Goal: Information Seeking & Learning: Learn about a topic

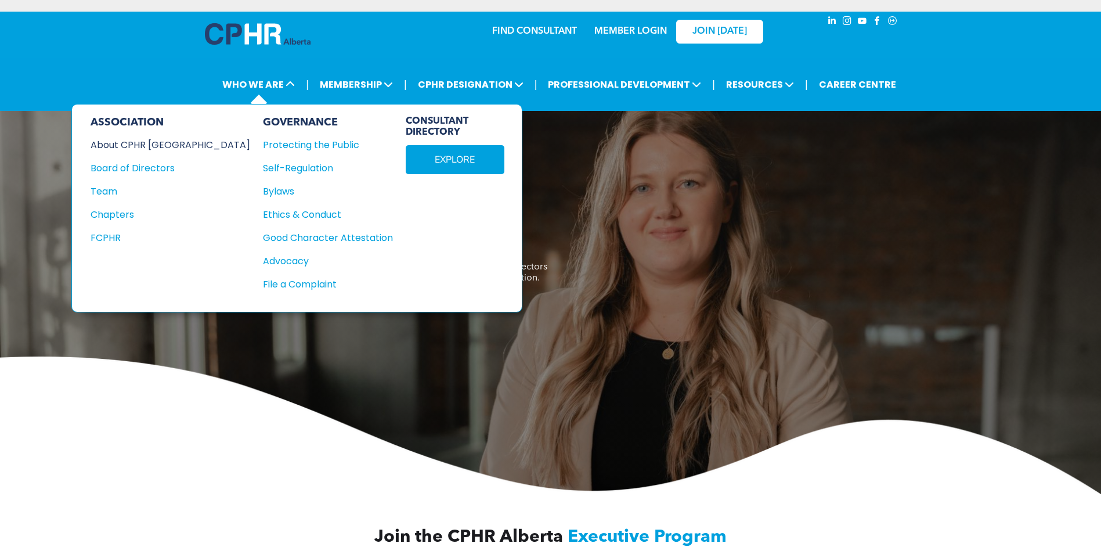
click at [133, 143] on div "About CPHR [GEOGRAPHIC_DATA]" at bounding box center [163, 145] width 144 height 15
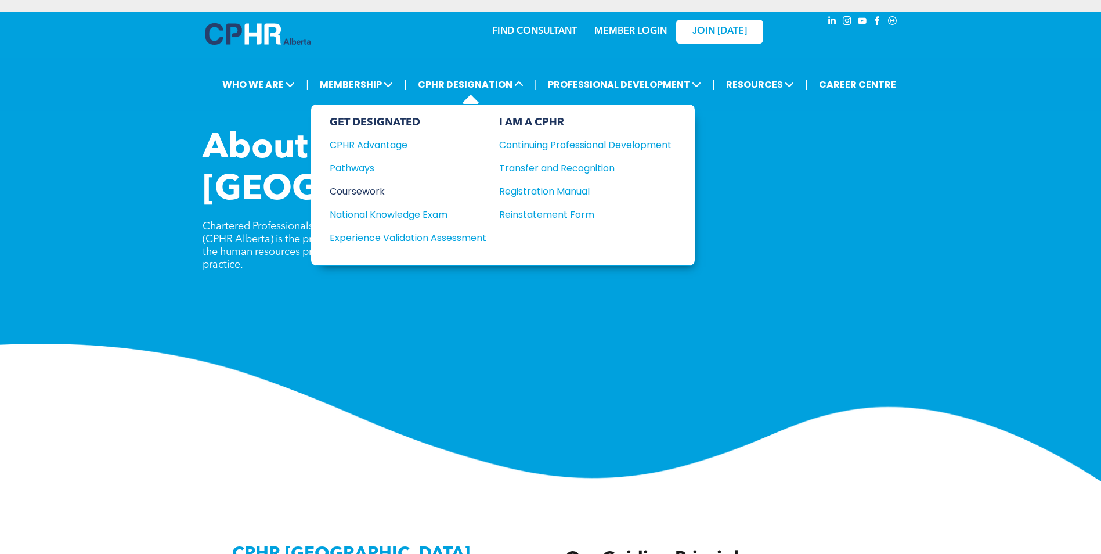
click at [361, 193] on div "Coursework" at bounding box center [400, 191] width 141 height 15
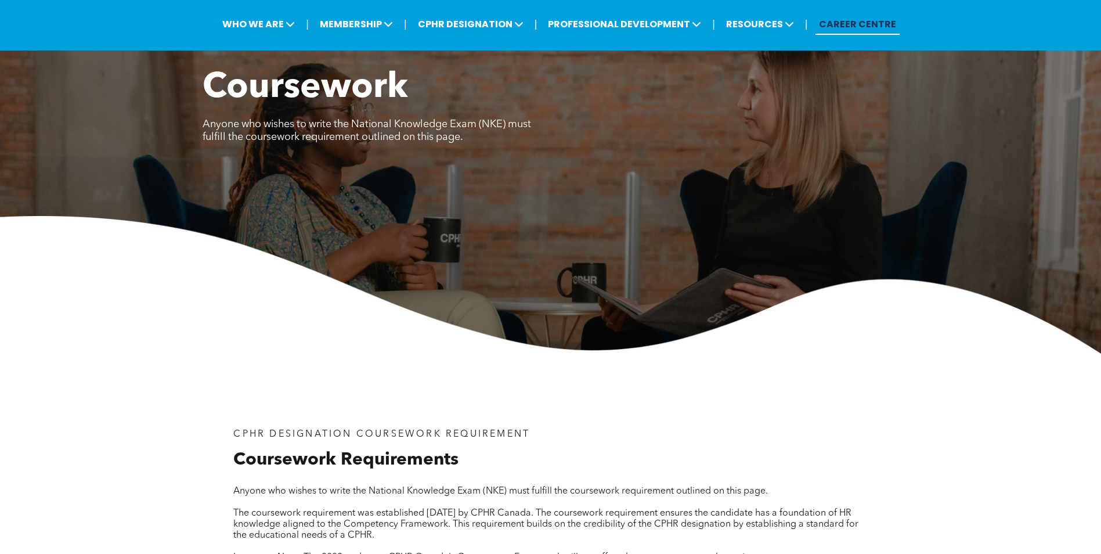
scroll to position [58, 0]
